Goal: Transaction & Acquisition: Purchase product/service

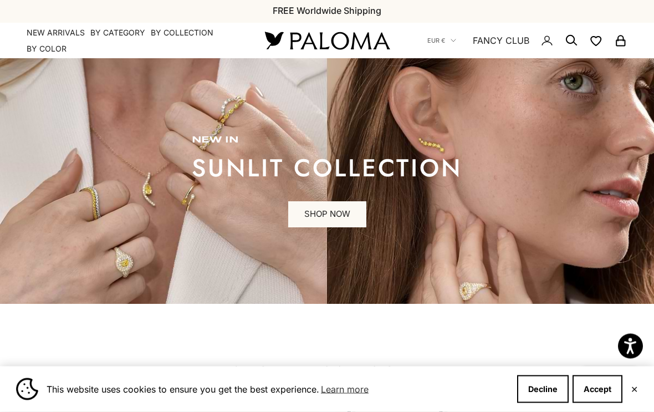
scroll to position [3, 0]
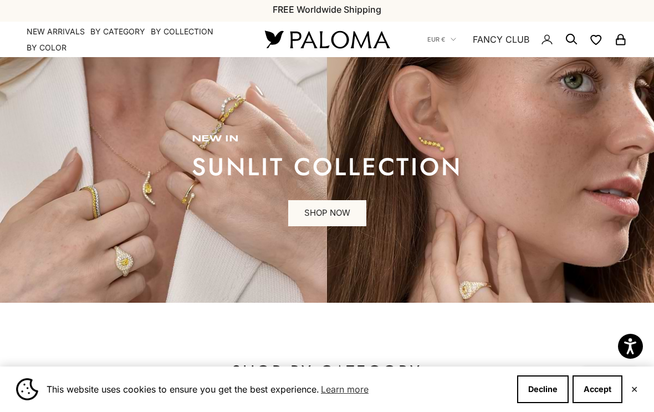
click at [318, 216] on link "SHOP NOW" at bounding box center [327, 213] width 78 height 27
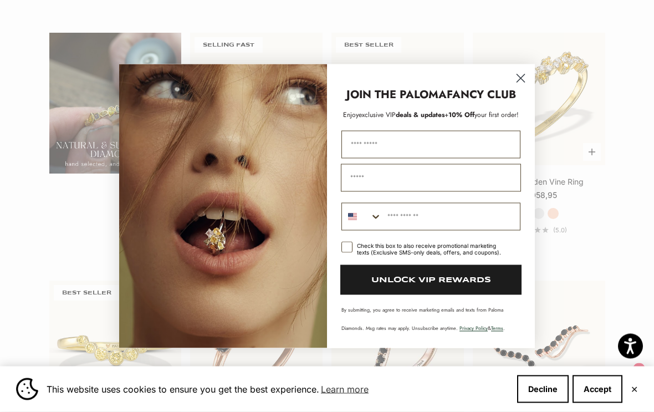
scroll to position [791, 0]
click at [521, 84] on circle "Close dialog" at bounding box center [521, 78] width 18 height 18
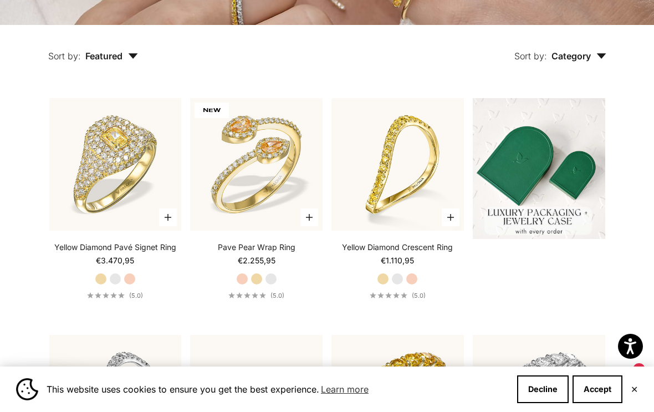
scroll to position [241, 0]
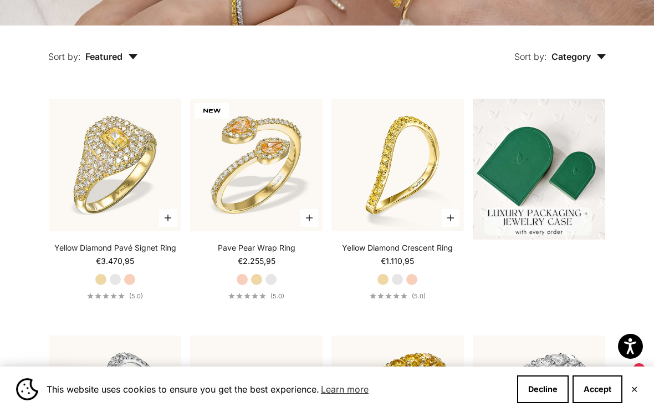
click at [569, 62] on span "Category" at bounding box center [579, 56] width 55 height 11
click at [547, 98] on label "Earrings" at bounding box center [546, 91] width 34 height 14
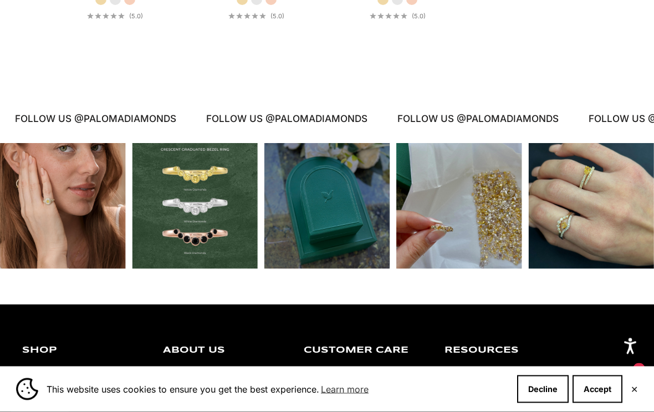
scroll to position [585, 0]
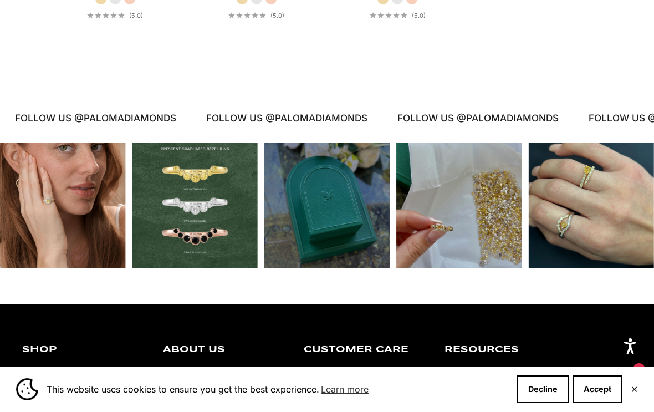
click at [45, 228] on div "Instagram post opens in a popup" at bounding box center [63, 205] width 126 height 126
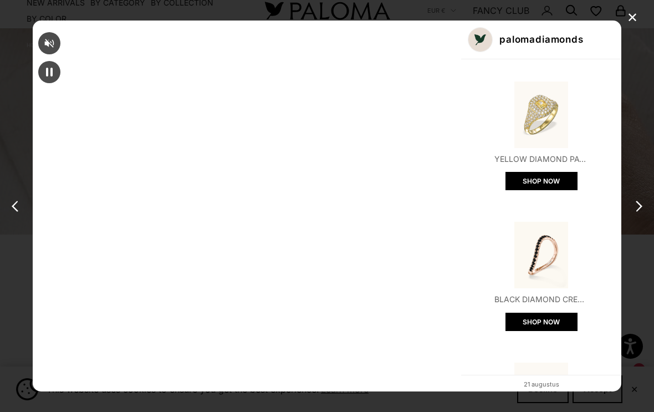
scroll to position [0, 0]
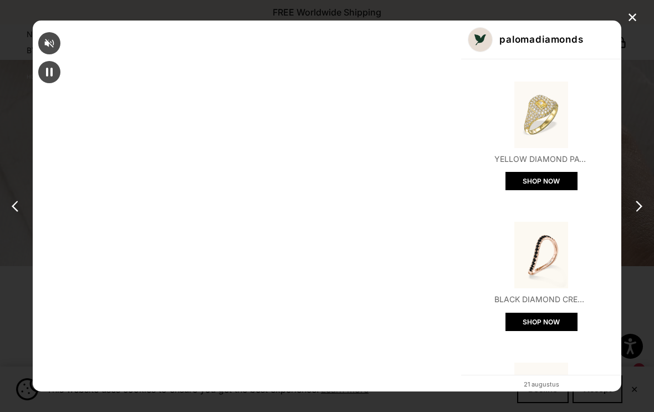
click at [629, 16] on div "✕" at bounding box center [632, 17] width 17 height 17
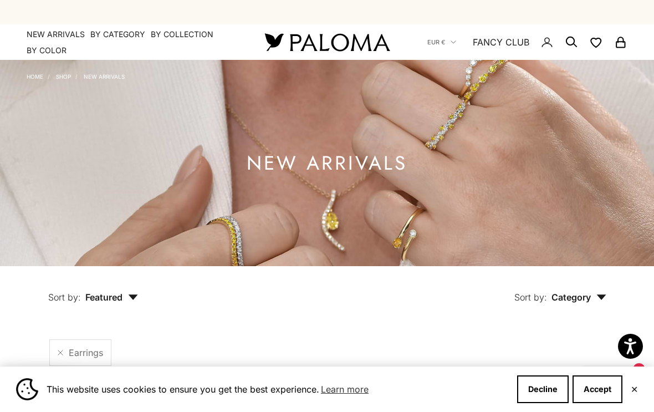
click at [63, 78] on link "Shop" at bounding box center [63, 76] width 15 height 7
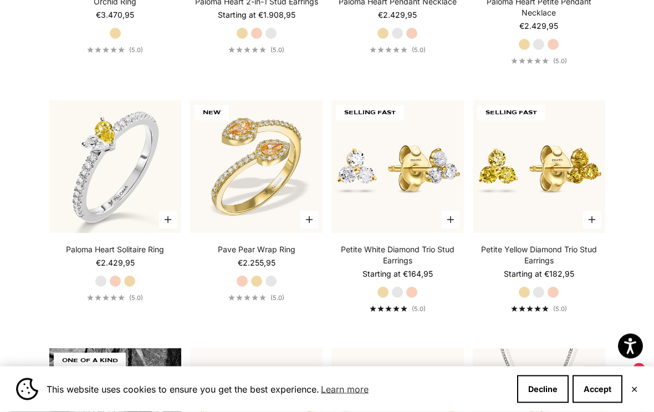
scroll to position [5745, 0]
click at [369, 186] on img at bounding box center [398, 167] width 146 height 146
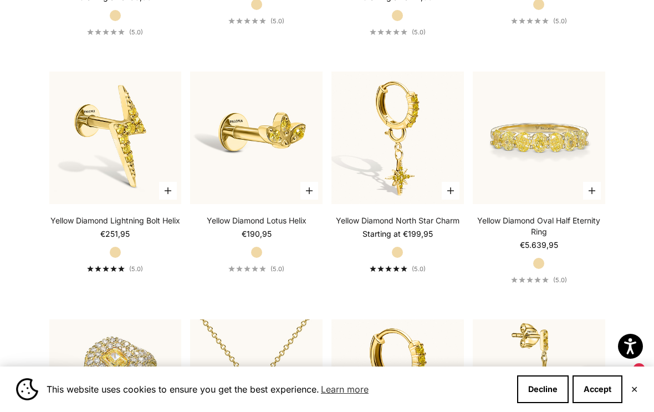
scroll to position [8007, 0]
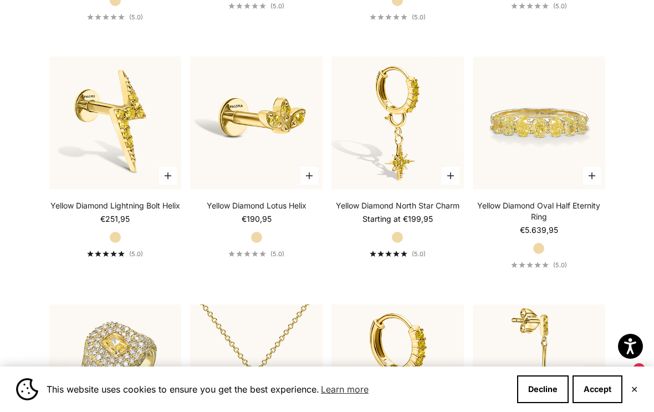
click at [603, 403] on button "Accept" at bounding box center [598, 389] width 50 height 28
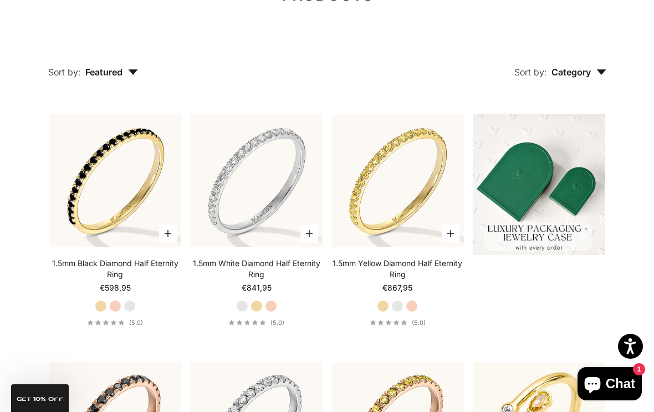
scroll to position [0, 0]
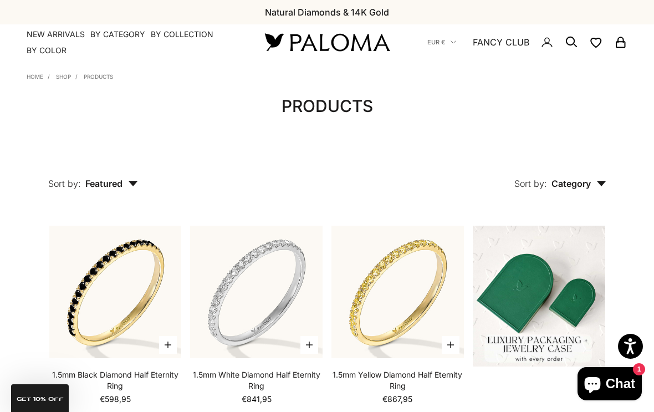
click at [103, 80] on link "Products" at bounding box center [98, 76] width 29 height 7
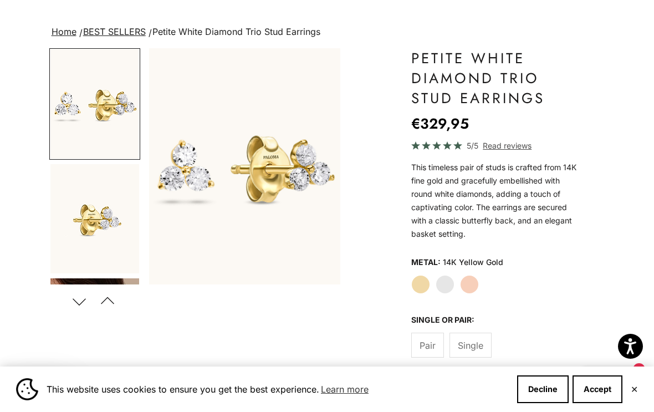
scroll to position [63, 0]
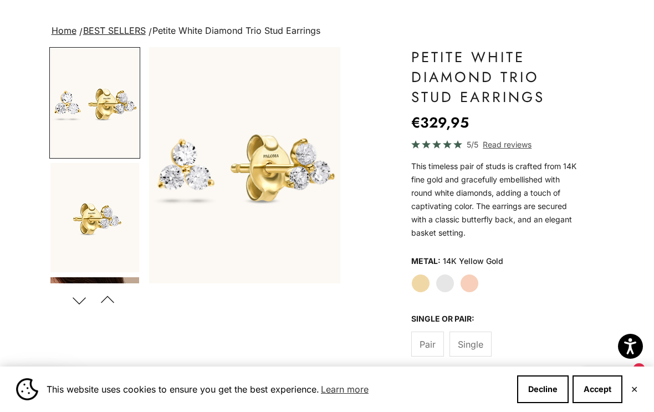
click at [448, 283] on label "White Gold" at bounding box center [445, 283] width 19 height 19
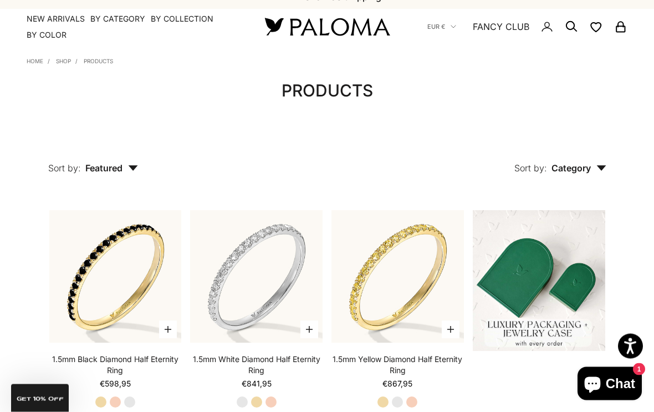
scroll to position [16, 0]
click at [571, 169] on span "Category" at bounding box center [579, 167] width 55 height 11
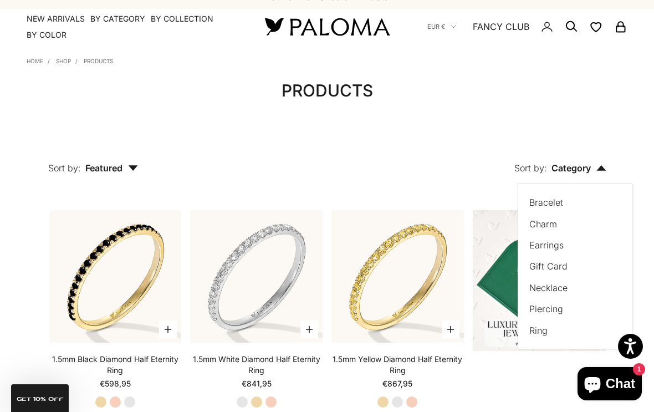
click at [549, 205] on label "Bracelet" at bounding box center [546, 202] width 34 height 14
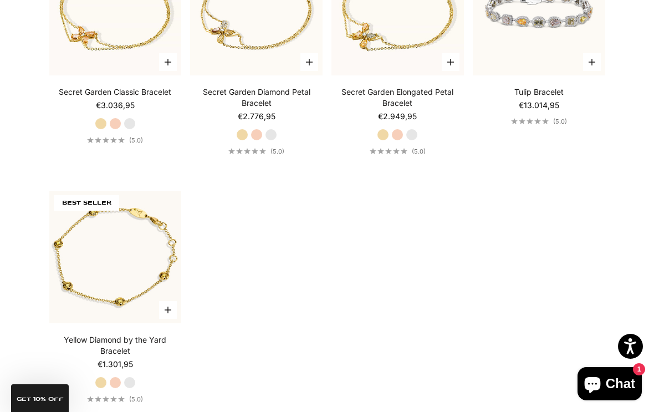
scroll to position [583, 0]
click at [136, 383] on label "White Gold" at bounding box center [130, 383] width 12 height 12
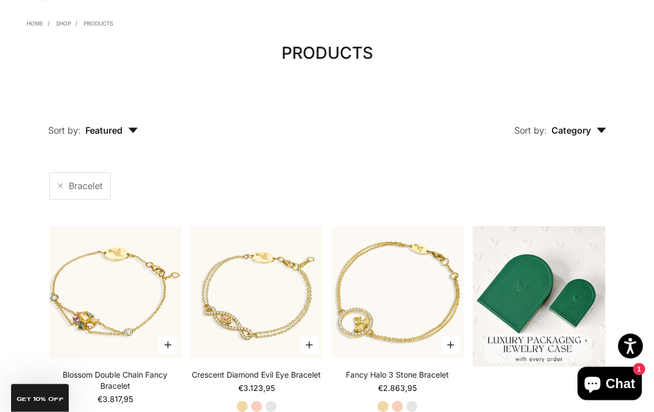
scroll to position [0, 0]
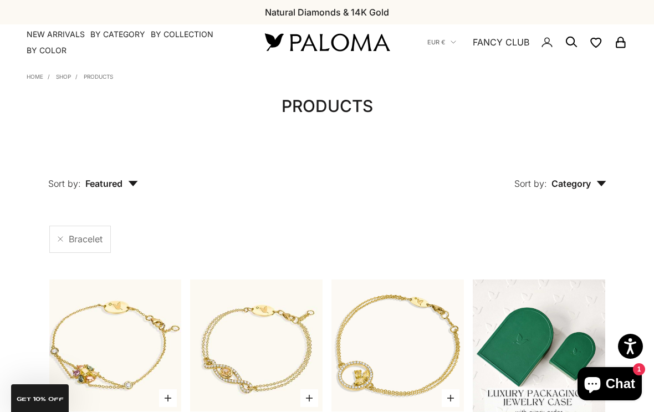
click at [582, 185] on span "Category" at bounding box center [579, 183] width 55 height 11
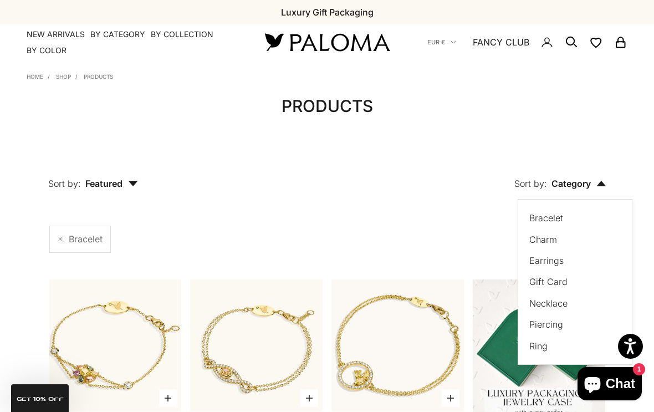
click at [544, 262] on label "Earrings" at bounding box center [546, 260] width 34 height 14
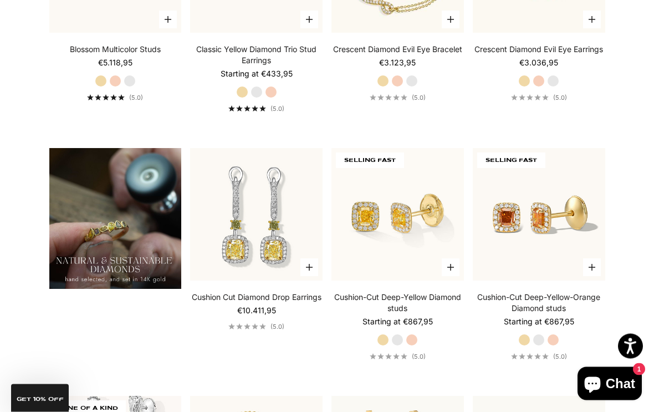
scroll to position [627, 0]
click at [371, 220] on img at bounding box center [398, 214] width 146 height 146
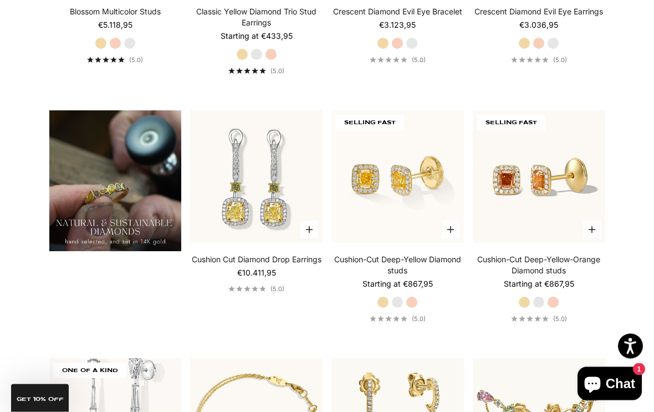
scroll to position [664, 0]
click at [365, 200] on img at bounding box center [398, 177] width 146 height 146
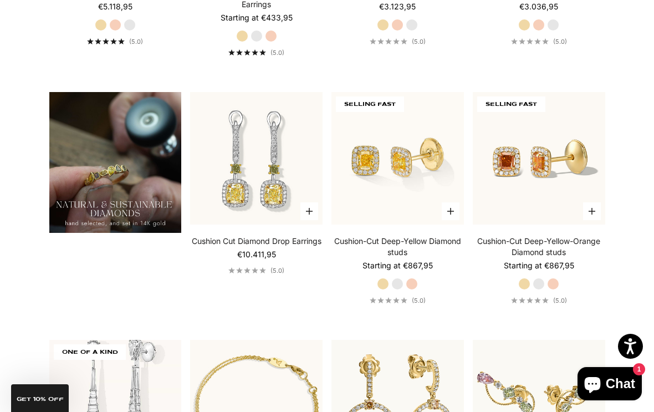
click at [390, 209] on img at bounding box center [398, 158] width 146 height 146
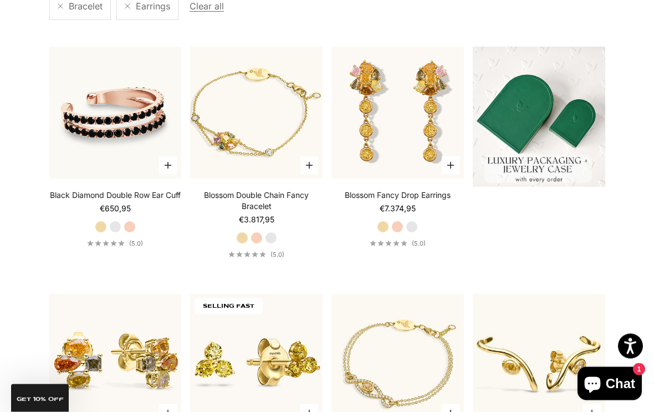
scroll to position [0, 0]
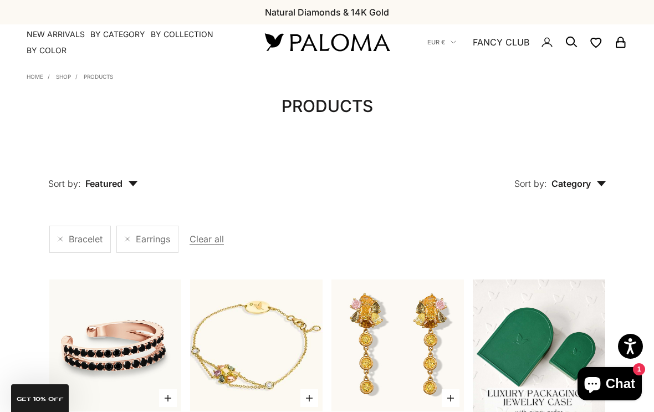
click at [78, 242] on span "Bracelet" at bounding box center [86, 239] width 34 height 14
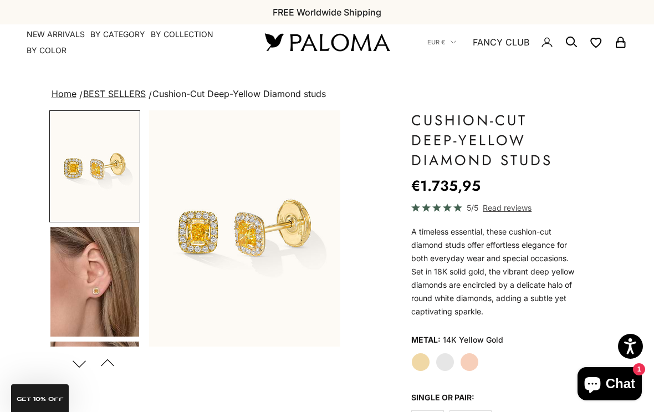
click at [80, 287] on img "Go to item 4" at bounding box center [94, 282] width 89 height 110
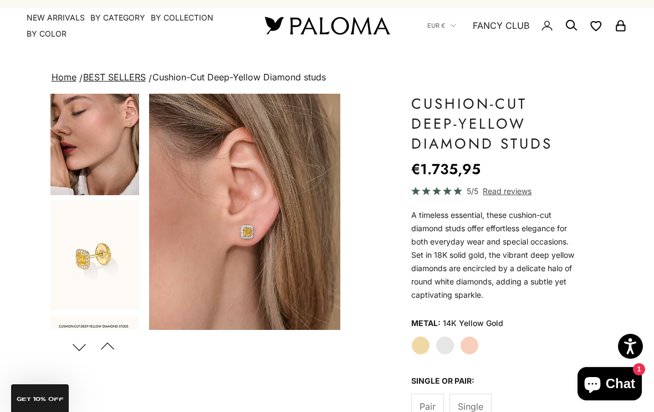
scroll to position [17, 0]
click at [450, 345] on label "White Gold" at bounding box center [445, 344] width 19 height 19
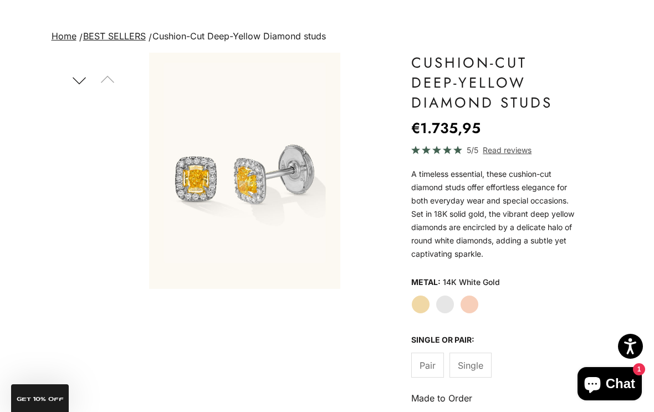
scroll to position [83, 0]
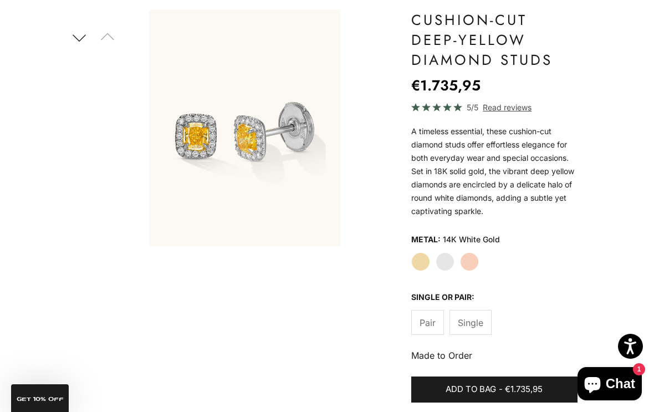
scroll to position [0, 0]
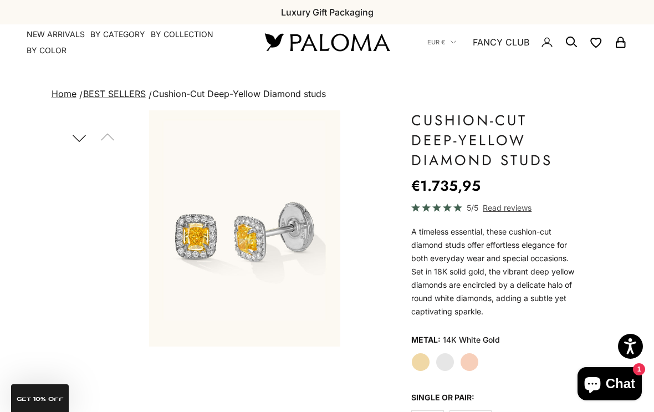
click at [199, 243] on img "Item 3 of 15" at bounding box center [244, 228] width 191 height 236
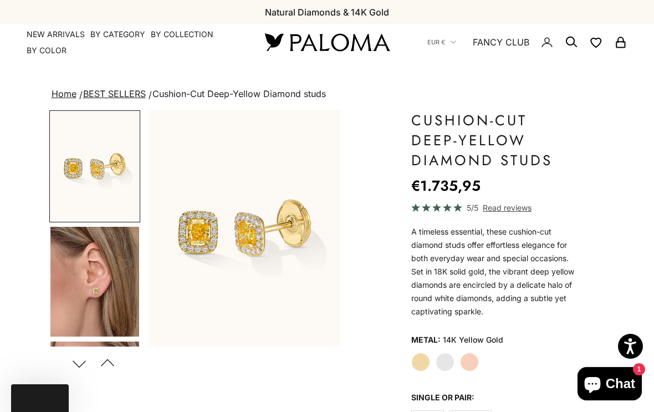
click at [93, 289] on img "Go to item 4" at bounding box center [94, 282] width 89 height 110
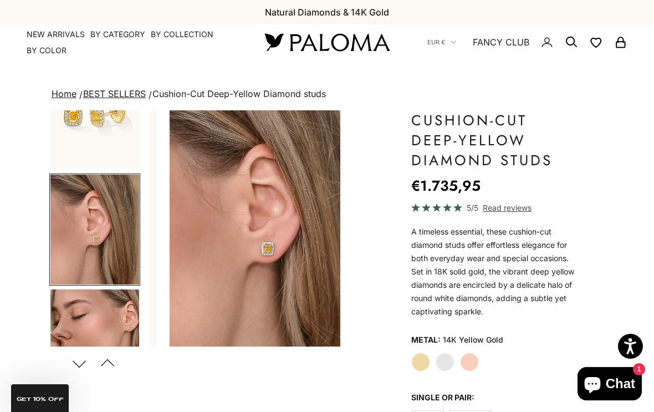
scroll to position [0, 205]
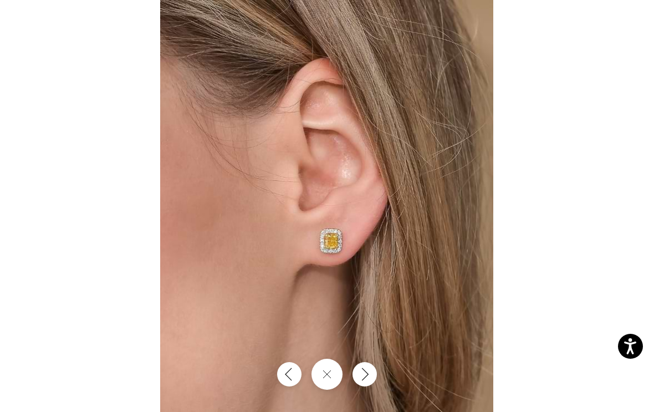
click at [363, 374] on icon "Next" at bounding box center [365, 375] width 12 height 14
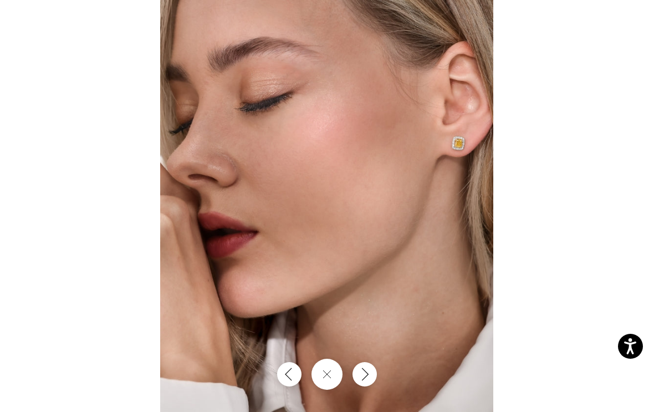
click at [365, 374] on icon "Next" at bounding box center [365, 375] width 12 height 14
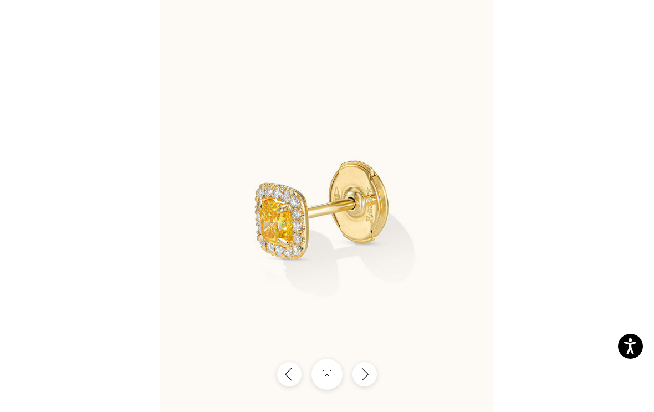
click at [361, 375] on icon "Next" at bounding box center [365, 375] width 12 height 14
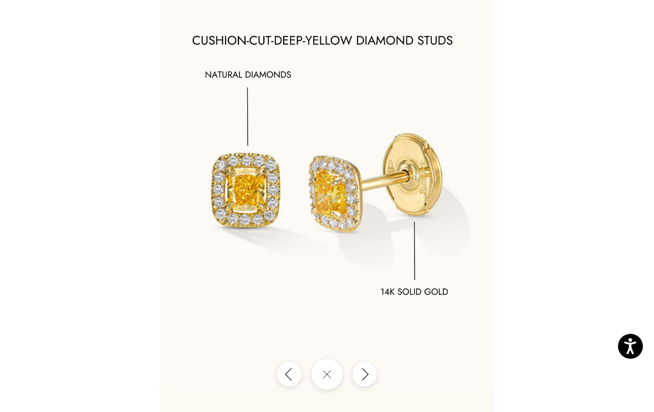
click at [359, 376] on icon "Next" at bounding box center [365, 375] width 12 height 14
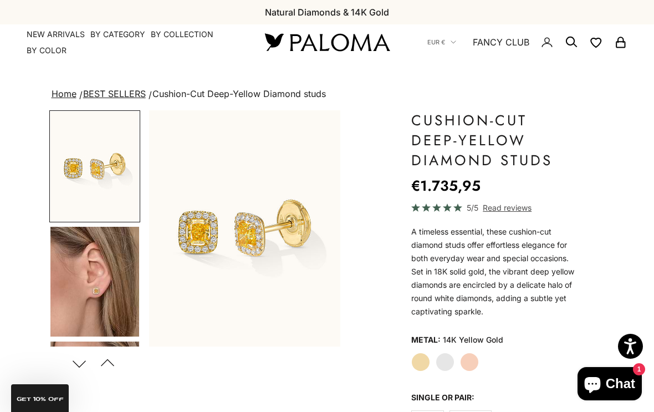
click at [445, 359] on label "White Gold" at bounding box center [445, 362] width 19 height 19
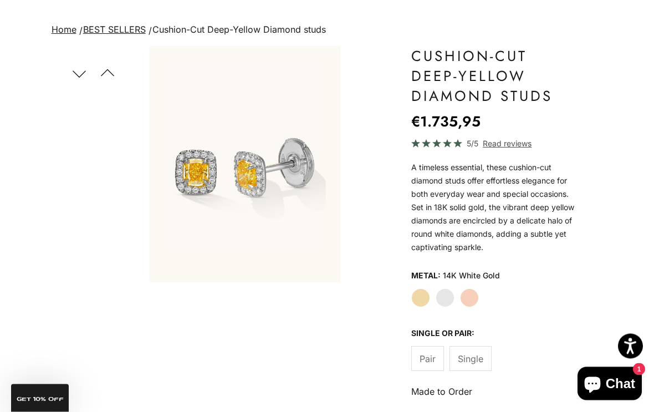
scroll to position [64, 0]
